Goal: Find specific page/section: Find specific page/section

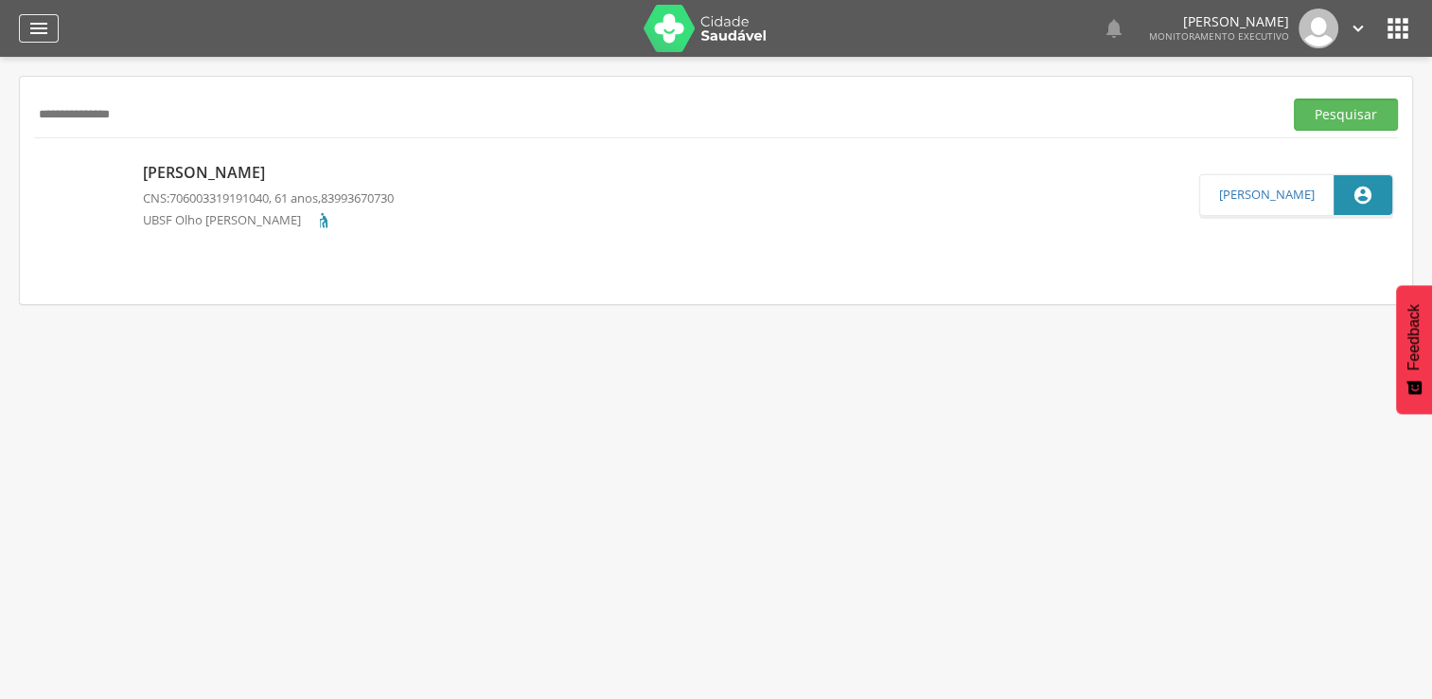
click at [54, 21] on div "" at bounding box center [39, 28] width 40 height 28
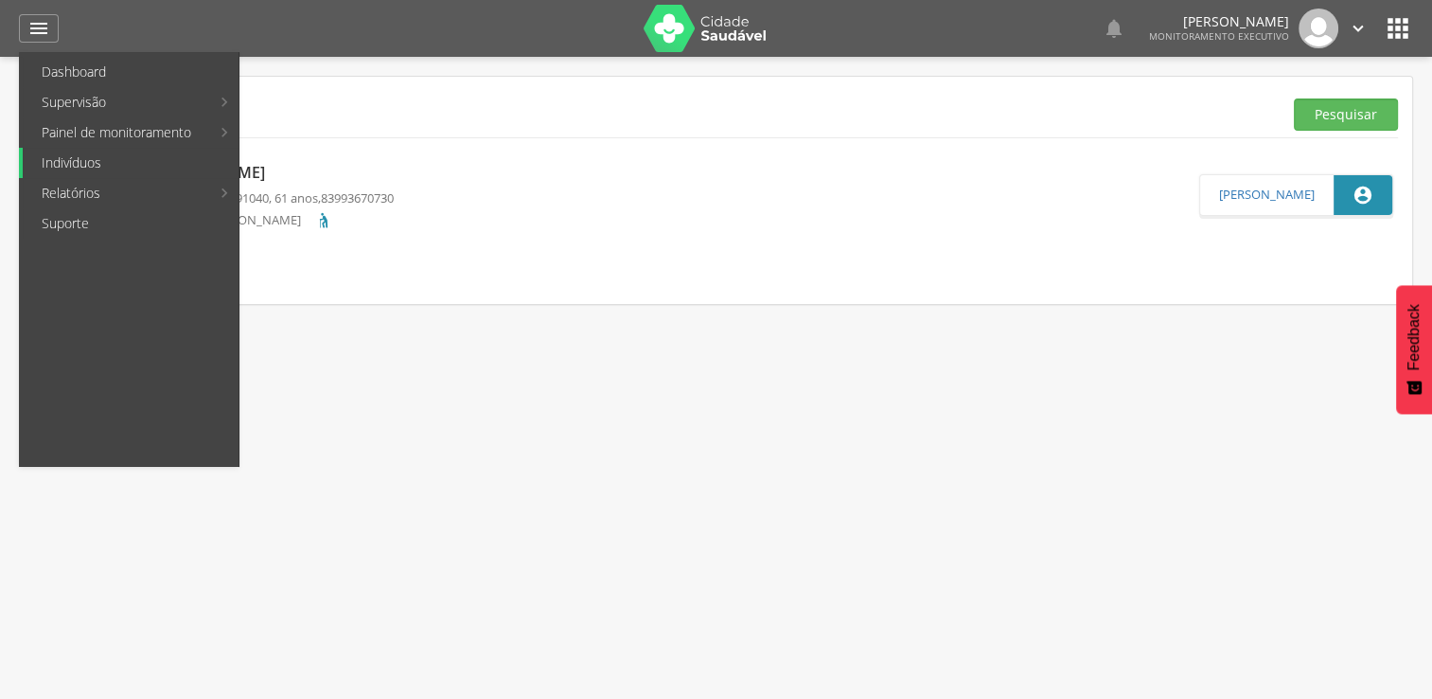
click at [95, 170] on link "Indivíduos" at bounding box center [131, 163] width 216 height 30
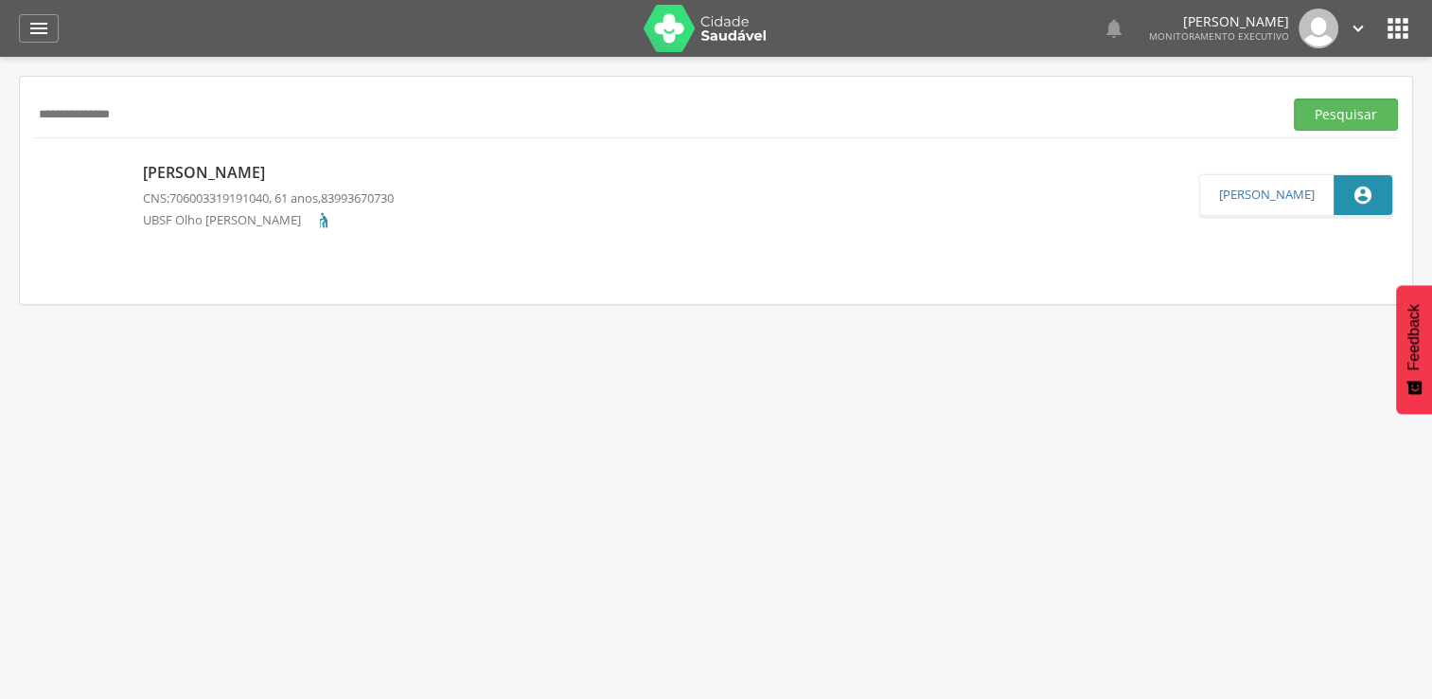
click at [195, 124] on input "**********" at bounding box center [654, 114] width 1241 height 32
type input "*"
click at [163, 97] on div "Pesquisar" at bounding box center [716, 114] width 1364 height 46
click at [163, 111] on input "text" at bounding box center [654, 114] width 1241 height 32
click at [1294, 98] on button "Pesquisar" at bounding box center [1346, 114] width 104 height 32
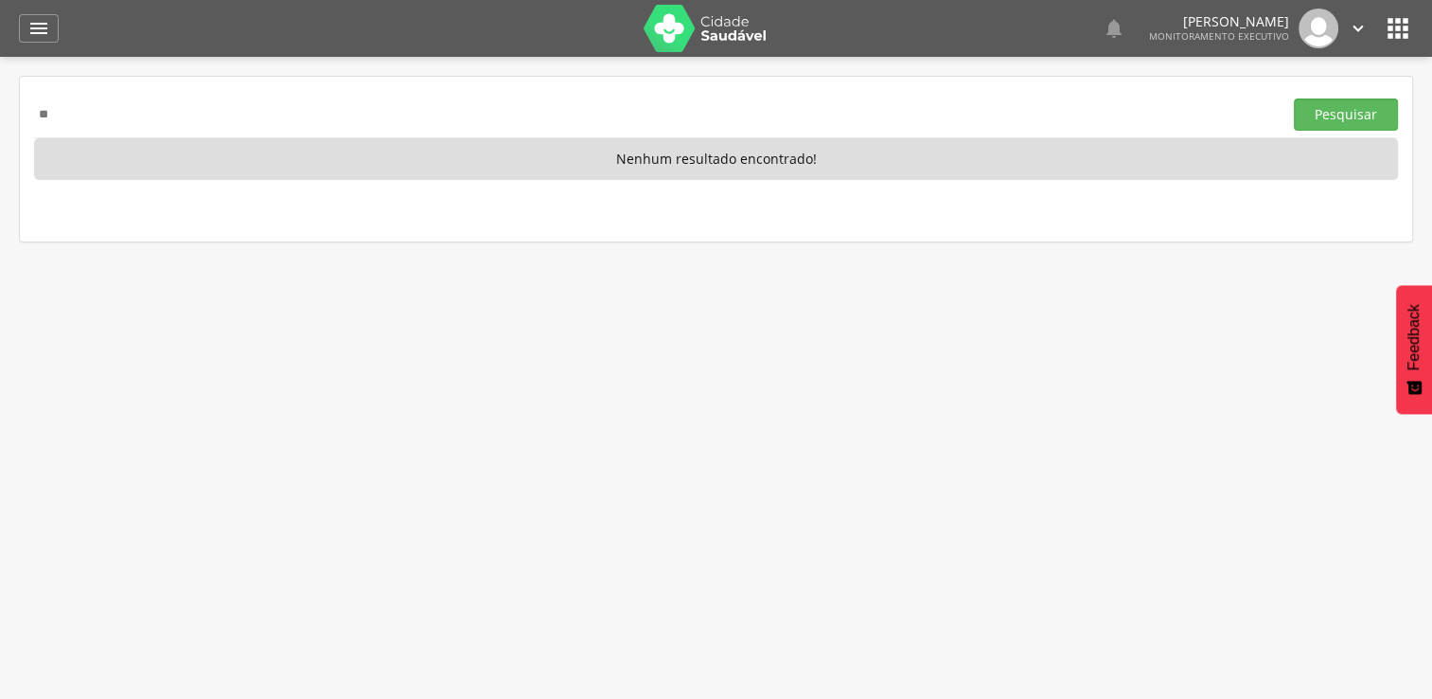
type input "*"
click at [1294, 98] on button "Pesquisar" at bounding box center [1346, 114] width 104 height 32
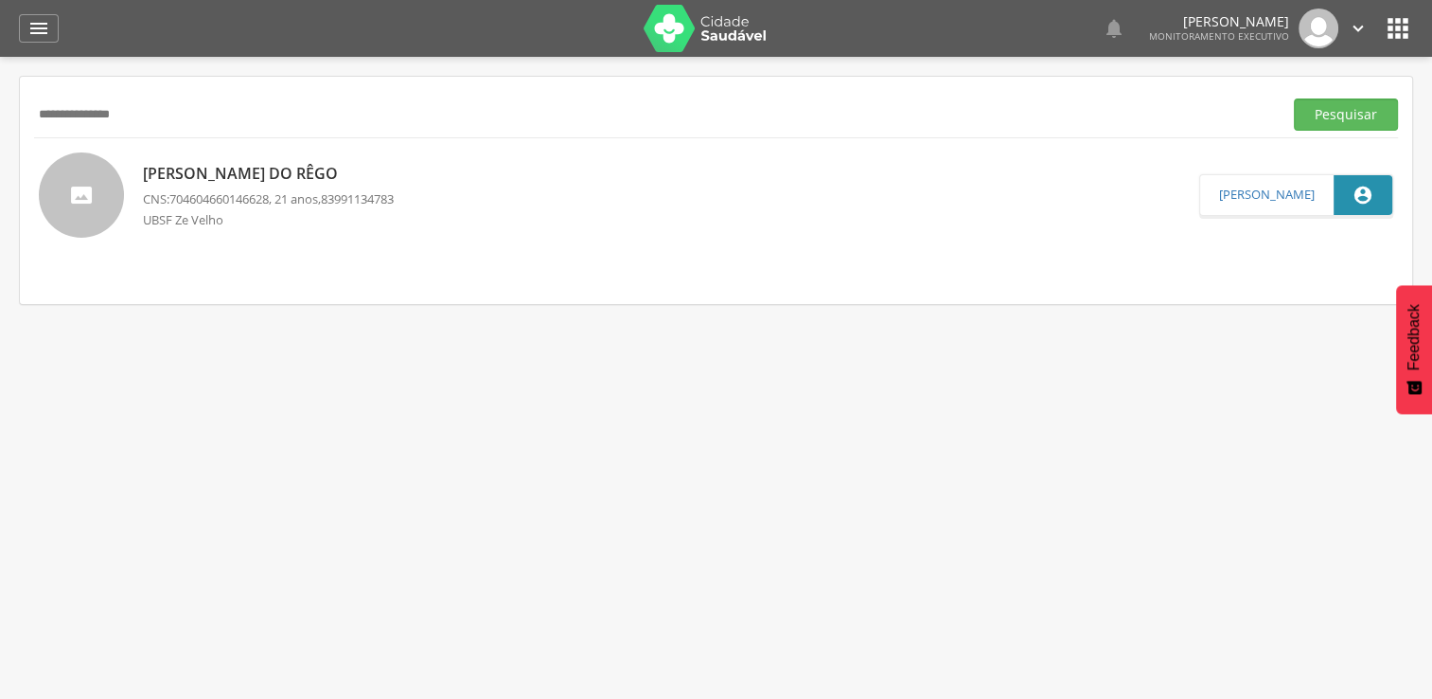
scroll to position [57, 0]
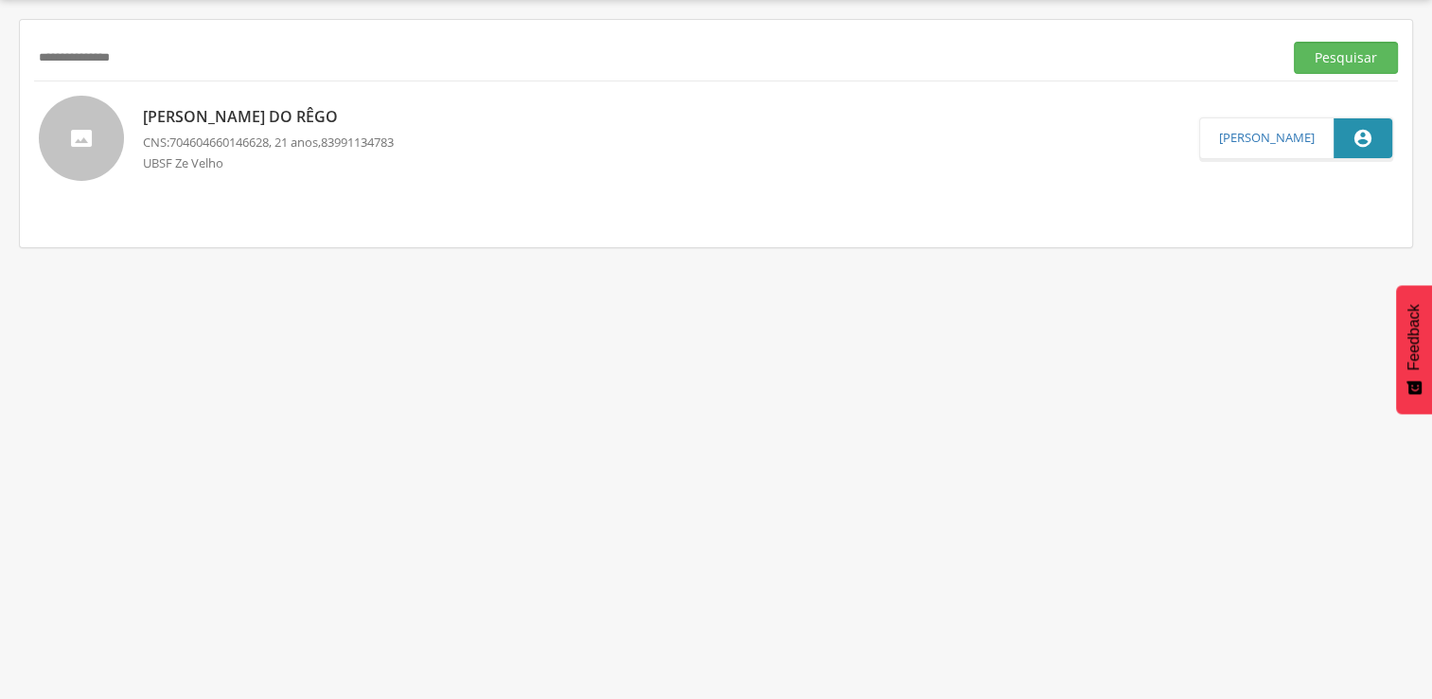
click at [260, 65] on input "**********" at bounding box center [654, 58] width 1241 height 32
type input "*"
click at [1294, 42] on button "Pesquisar" at bounding box center [1346, 58] width 104 height 32
type input "*"
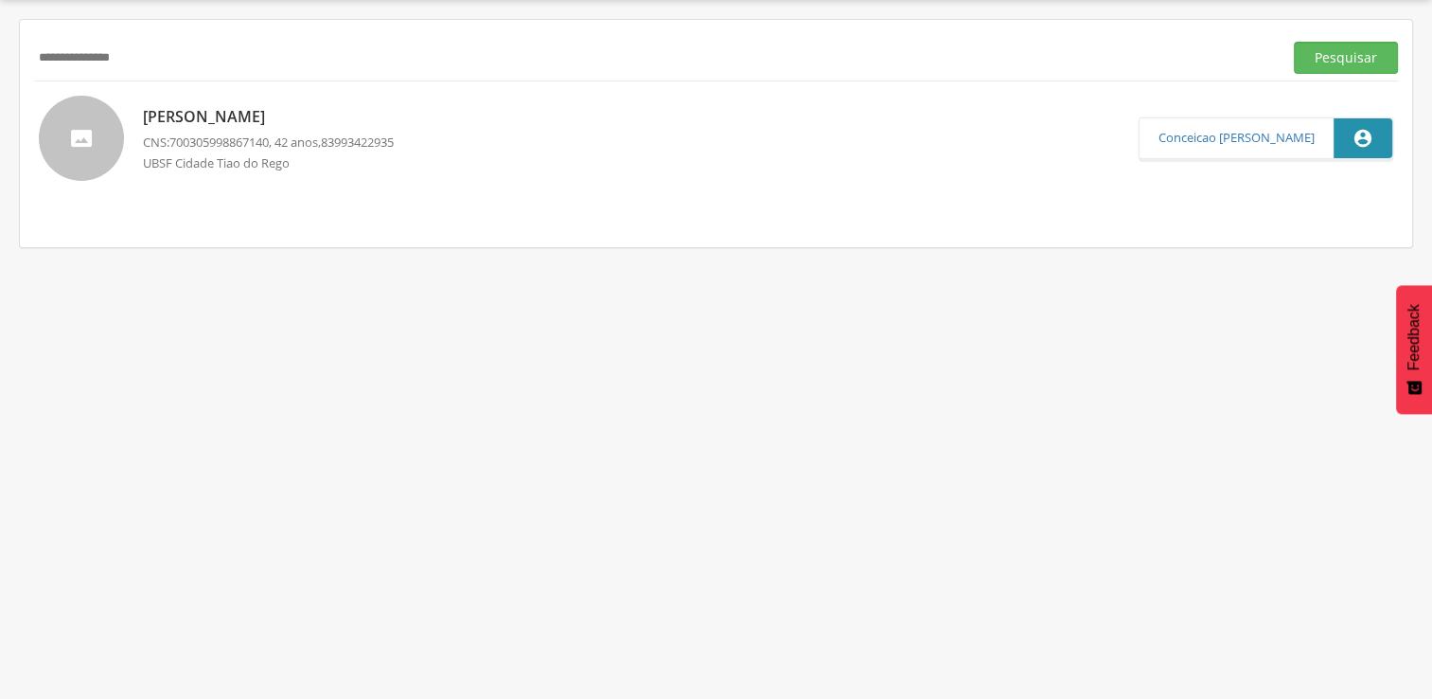
click at [1294, 42] on button "Pesquisar" at bounding box center [1346, 58] width 104 height 32
type input "*"
type input "**********"
click at [1294, 42] on button "Pesquisar" at bounding box center [1346, 58] width 104 height 32
